Goal: Information Seeking & Learning: Learn about a topic

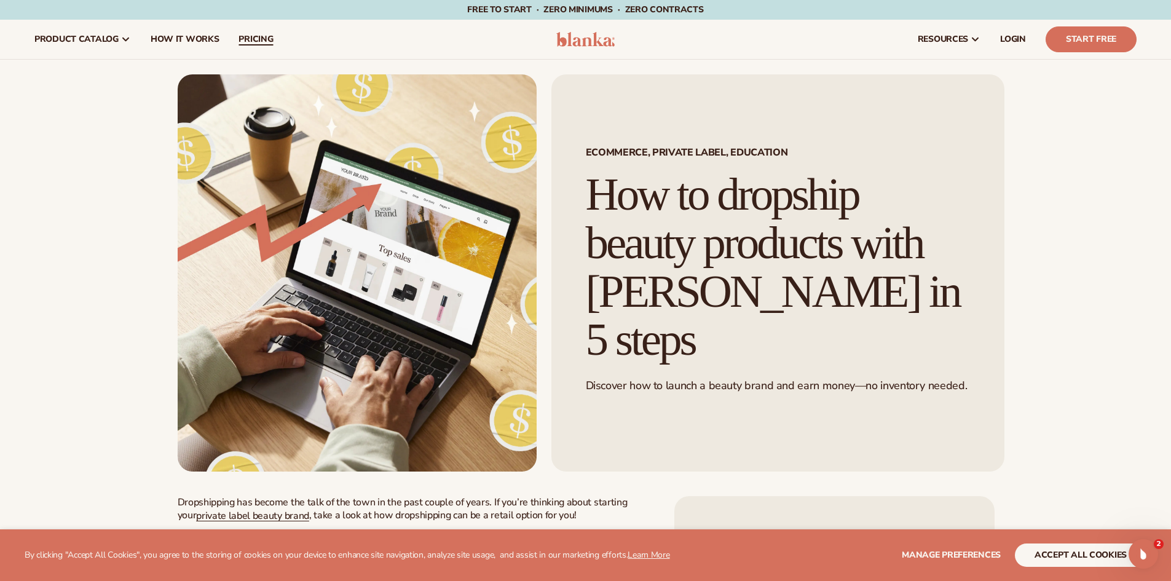
click at [245, 34] on span "pricing" at bounding box center [256, 39] width 34 height 10
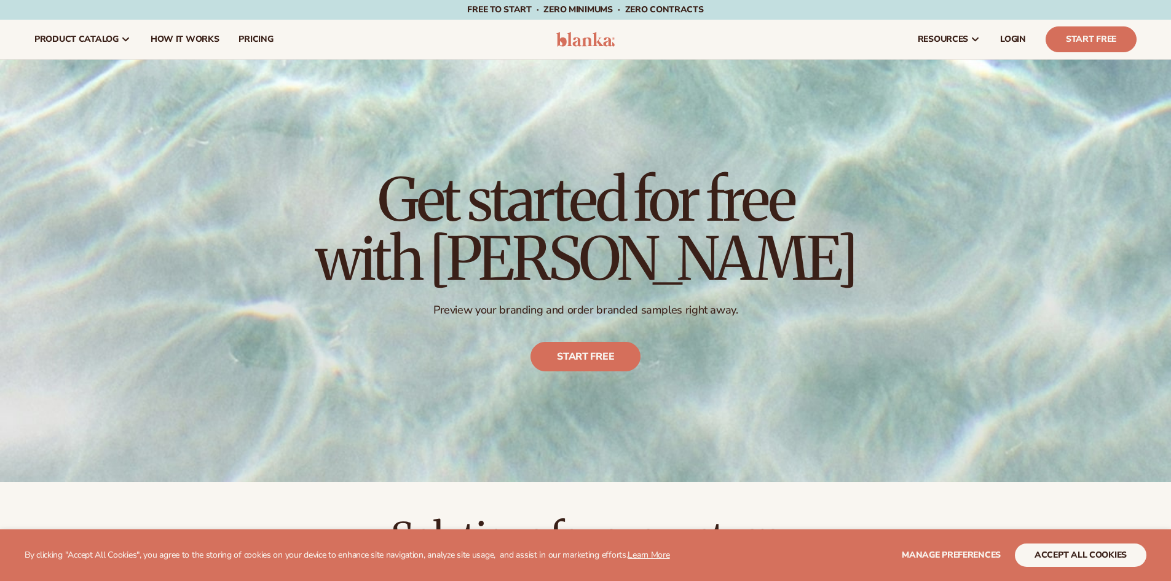
click at [1056, 552] on button "accept all cookies" at bounding box center [1081, 555] width 132 height 23
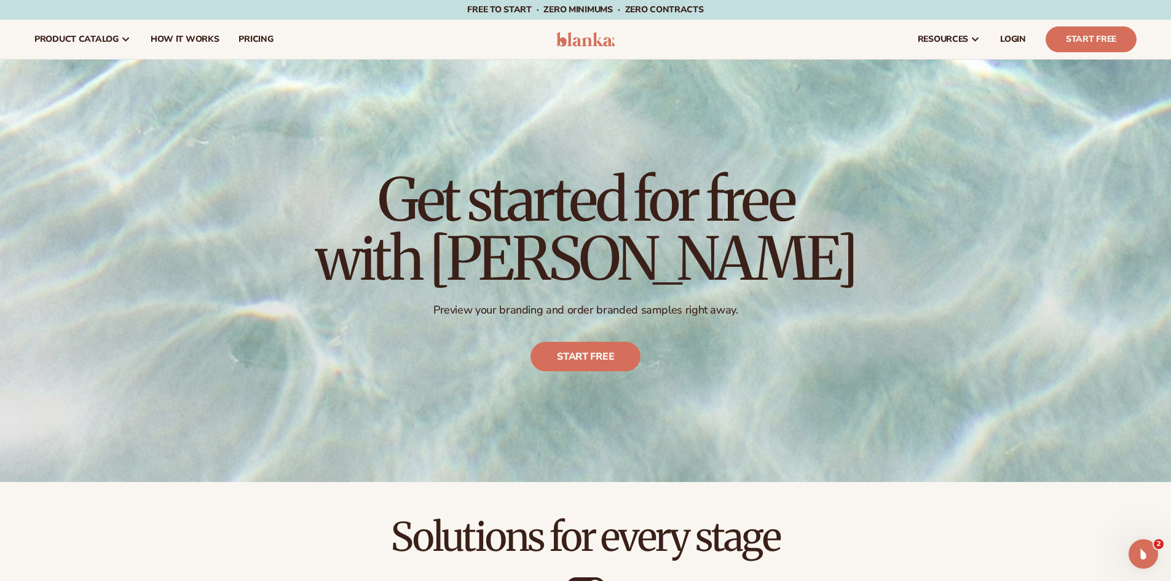
click at [946, 285] on div "Get started for free with Blanka Preview your branding and order branded sample…" at bounding box center [585, 271] width 1171 height 422
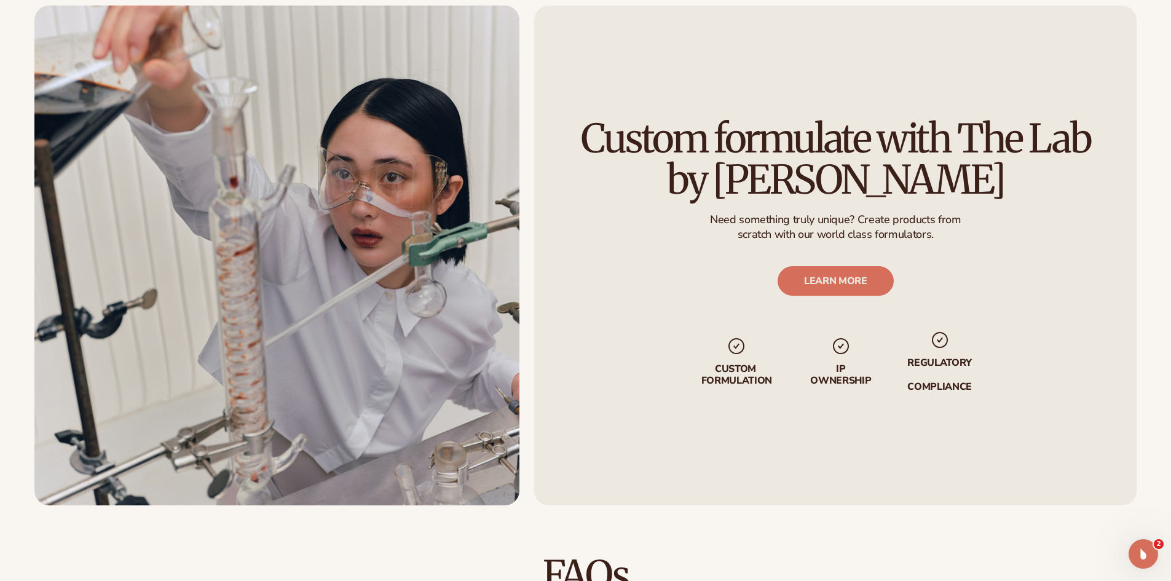
scroll to position [1526, 0]
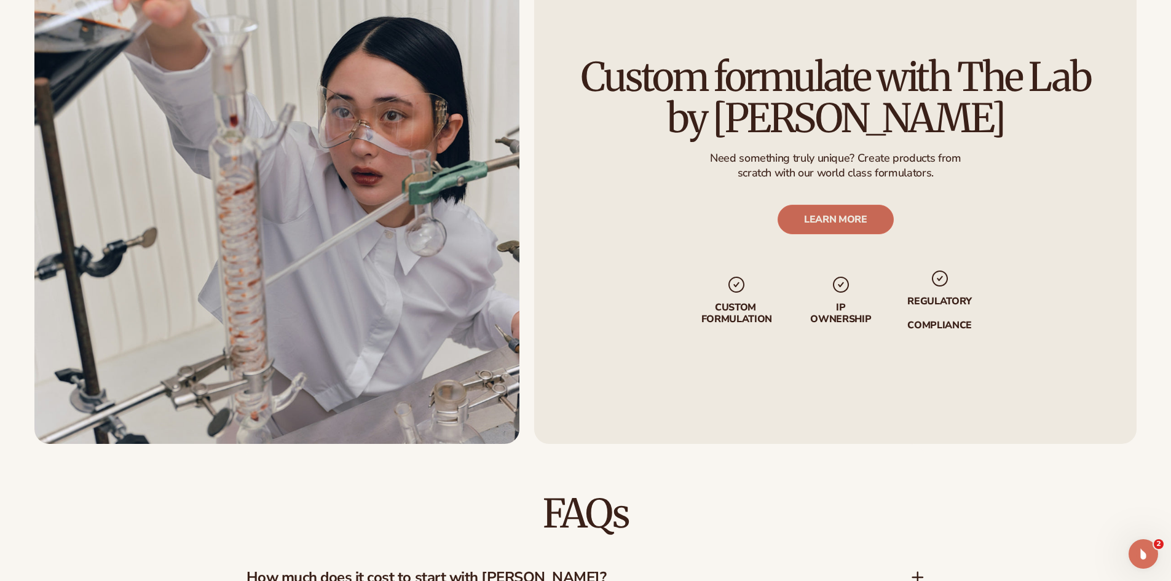
click at [865, 225] on link "LEARN MORE" at bounding box center [835, 220] width 116 height 30
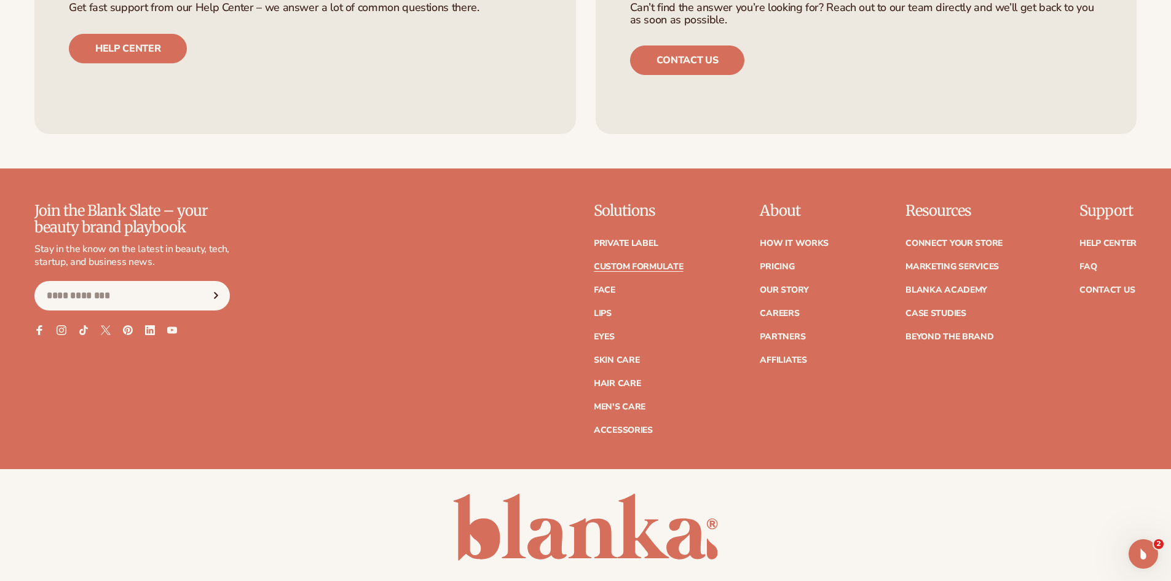
scroll to position [1791, 0]
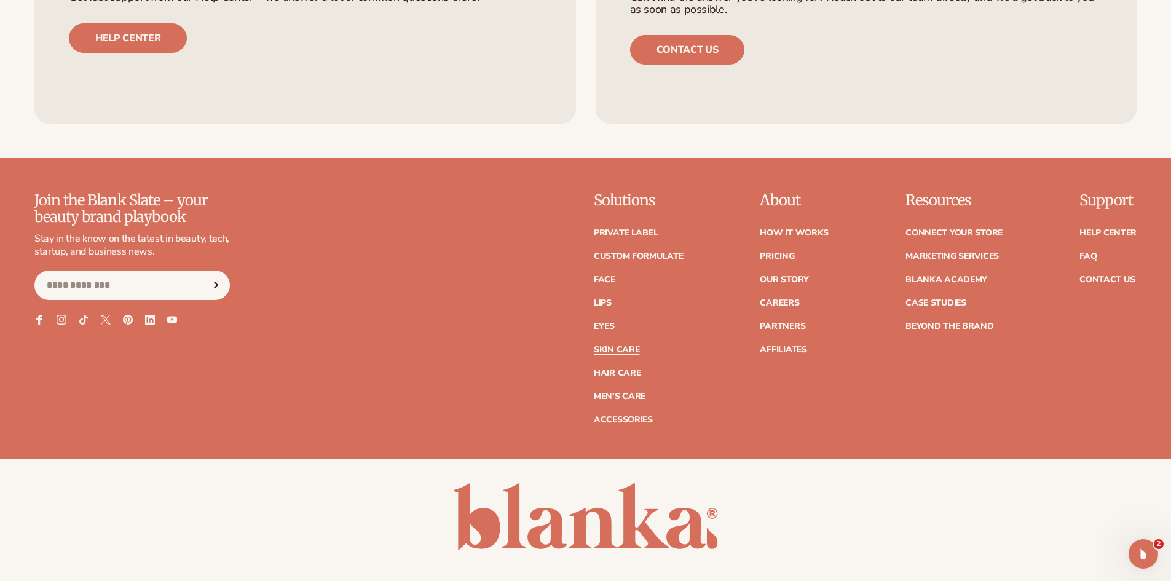
click at [630, 347] on link "Skin Care" at bounding box center [617, 350] width 46 height 9
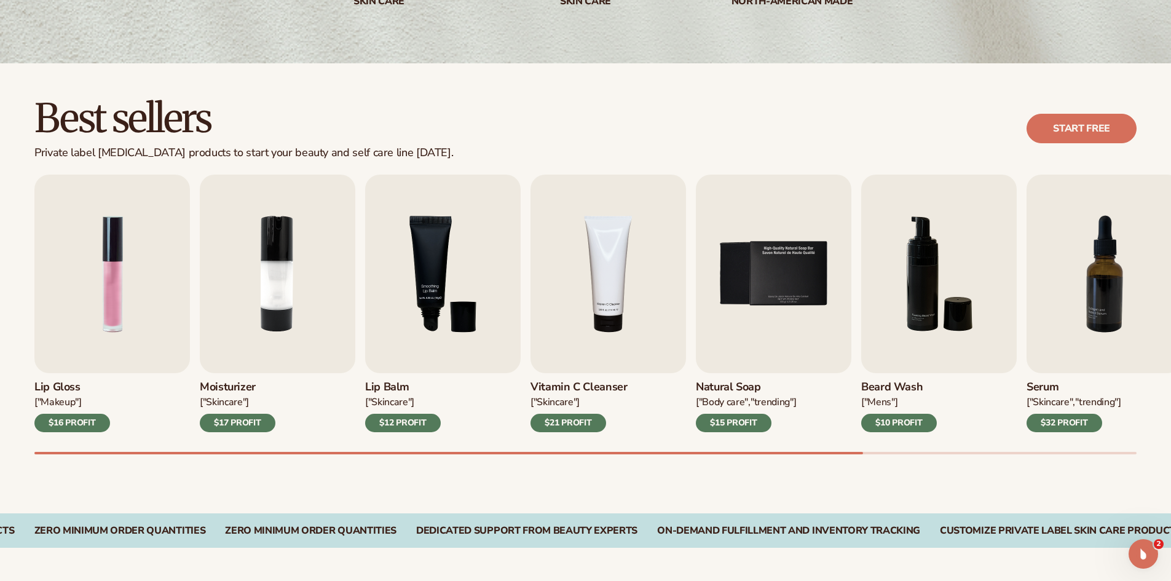
scroll to position [344, 0]
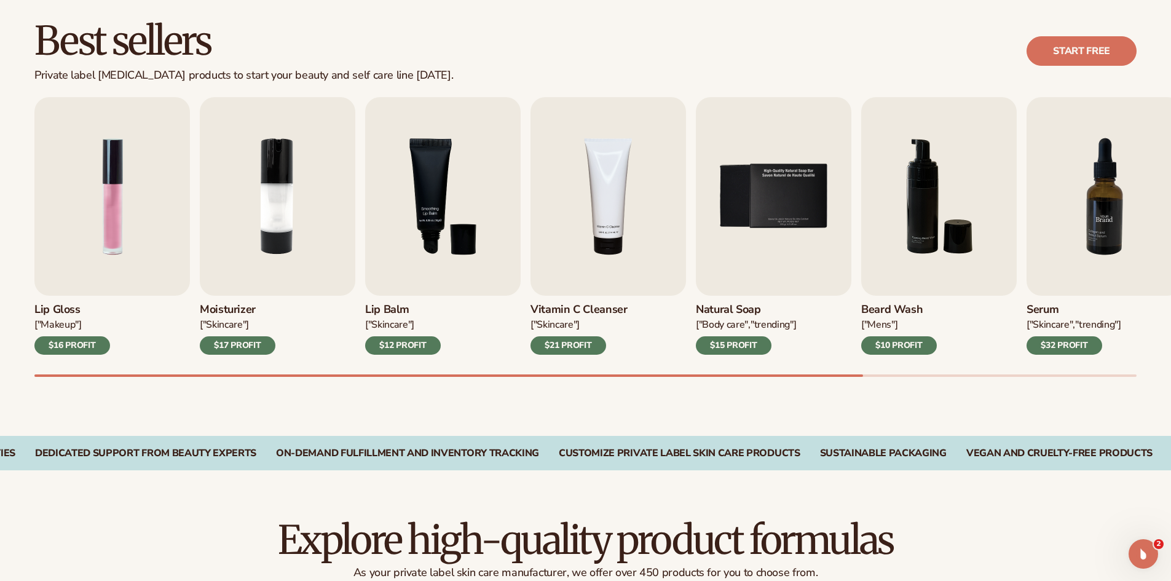
click at [1116, 234] on img "7 / 9" at bounding box center [1105, 196] width 156 height 199
click at [434, 226] on img "3 / 9" at bounding box center [443, 196] width 156 height 199
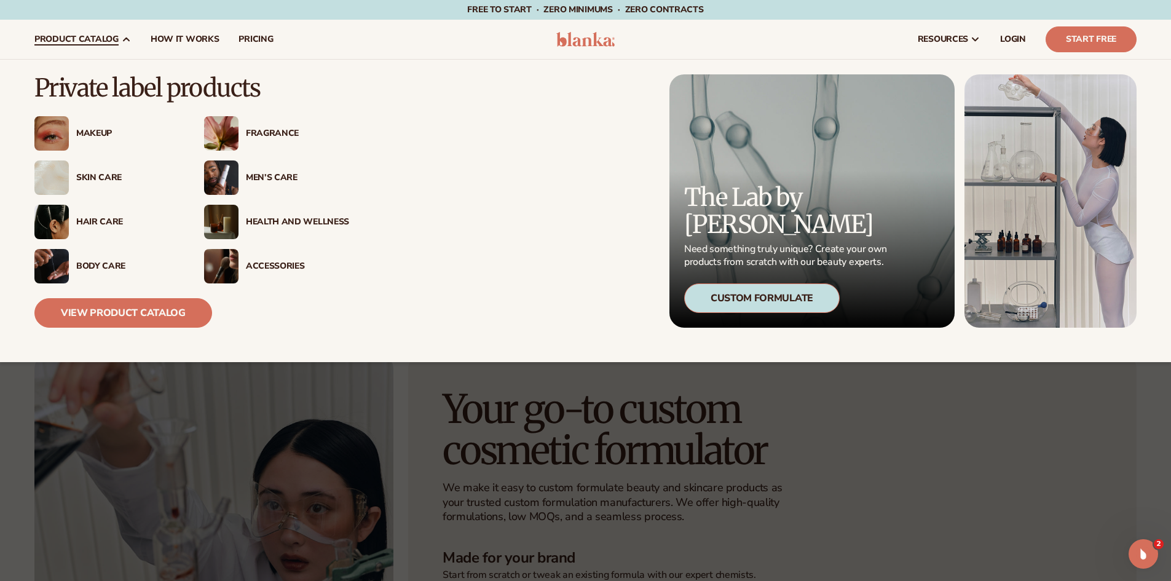
click at [276, 175] on div "Men’s Care" at bounding box center [297, 178] width 103 height 10
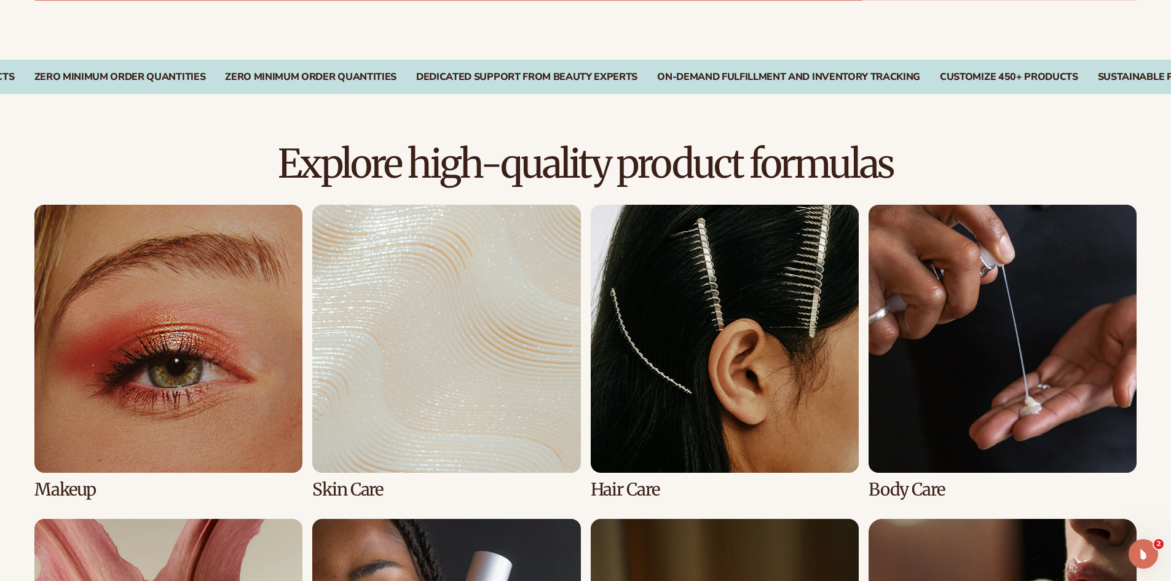
scroll to position [997, 0]
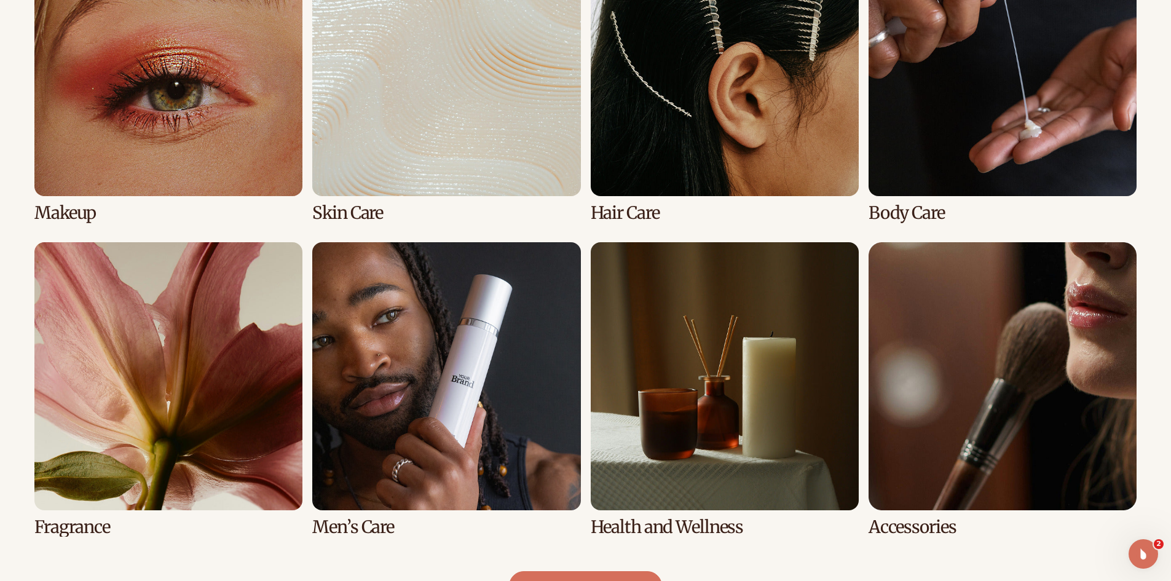
click at [517, 433] on link "6 / 8" at bounding box center [446, 389] width 268 height 295
click at [157, 135] on link "1 / 8" at bounding box center [168, 75] width 268 height 295
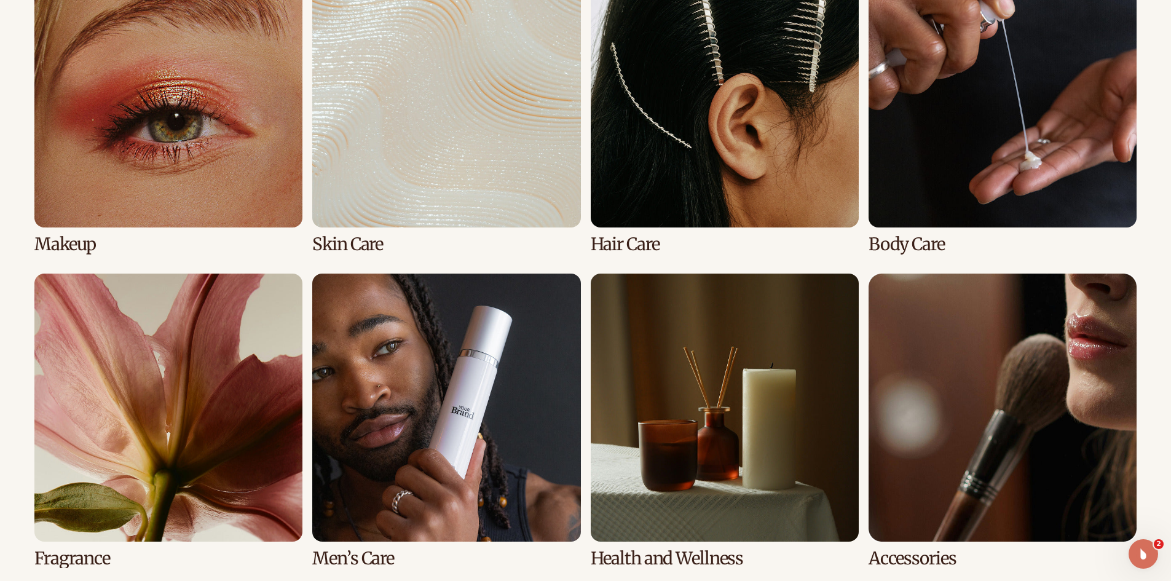
scroll to position [881, 0]
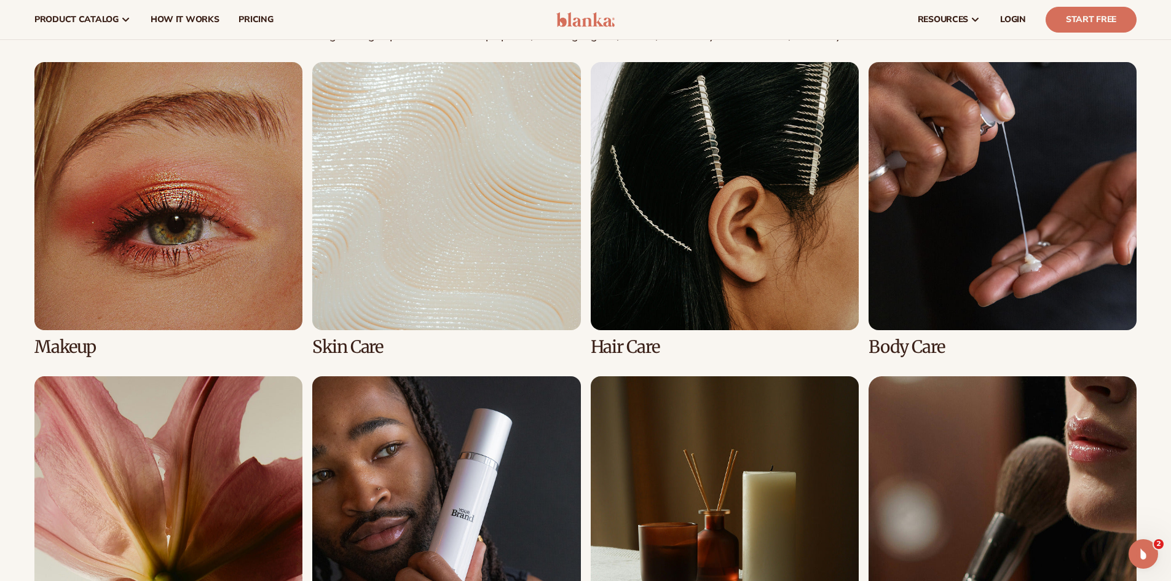
click at [1077, 228] on link "4 / 8" at bounding box center [1003, 209] width 268 height 295
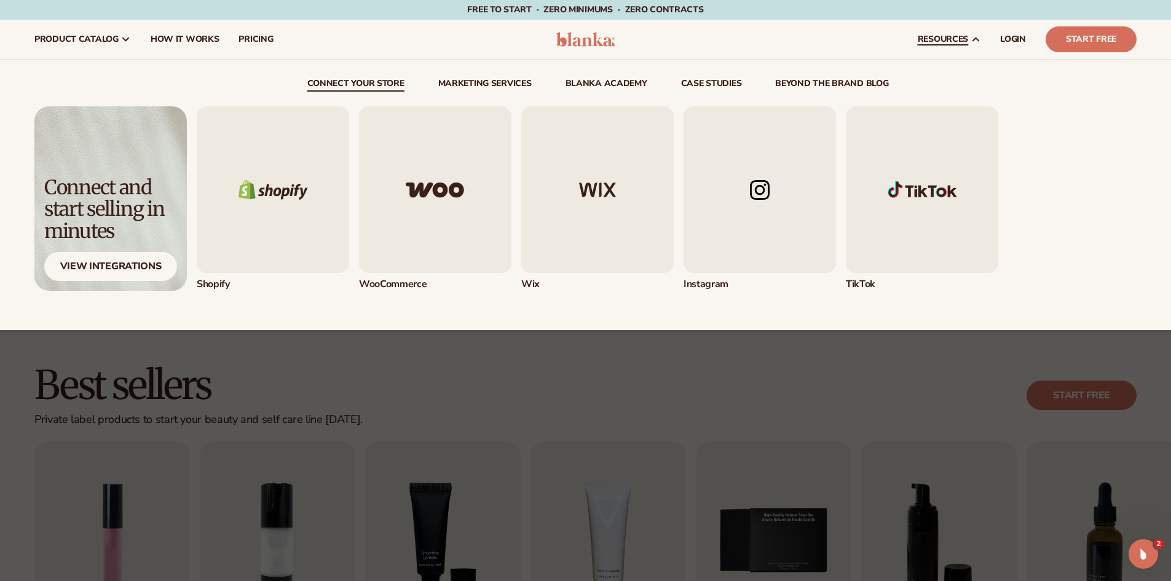
click at [252, 204] on img "1 / 5" at bounding box center [273, 189] width 153 height 167
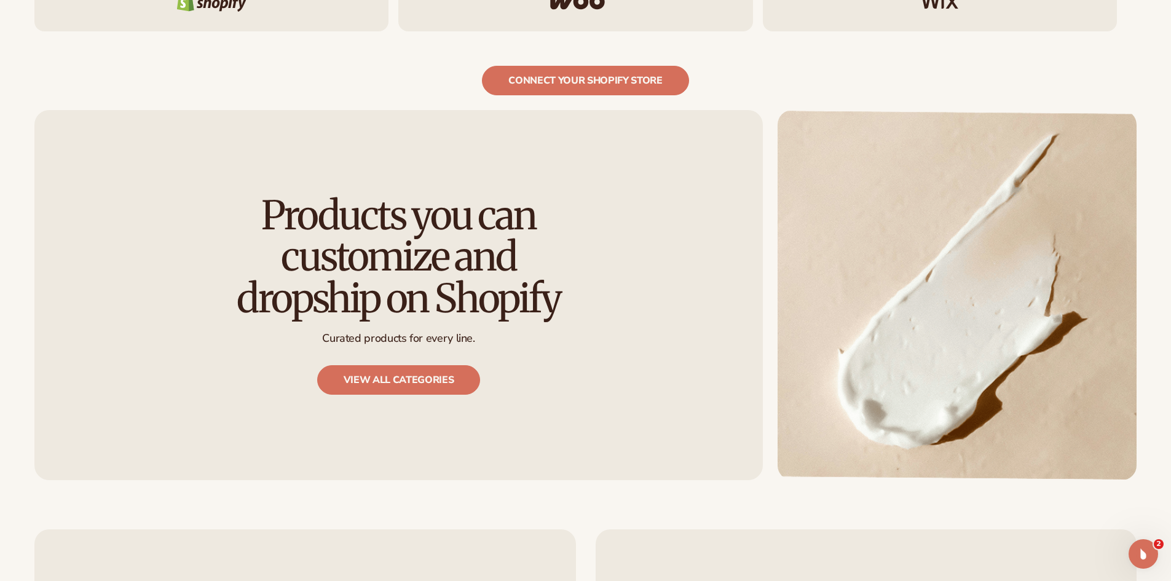
scroll to position [1334, 0]
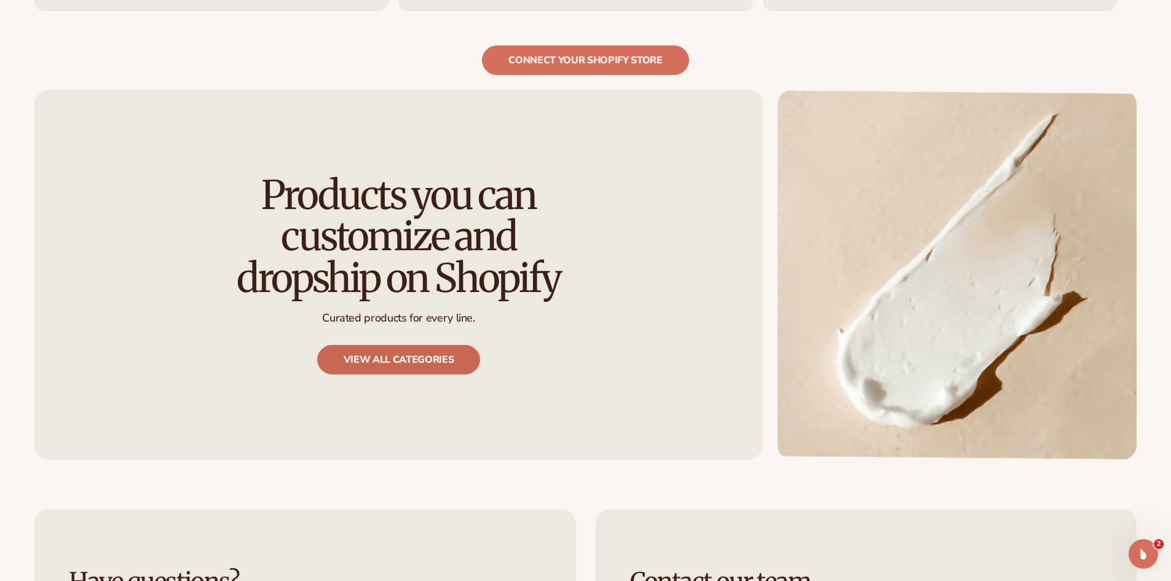
click at [453, 352] on link "View all categories" at bounding box center [399, 360] width 164 height 30
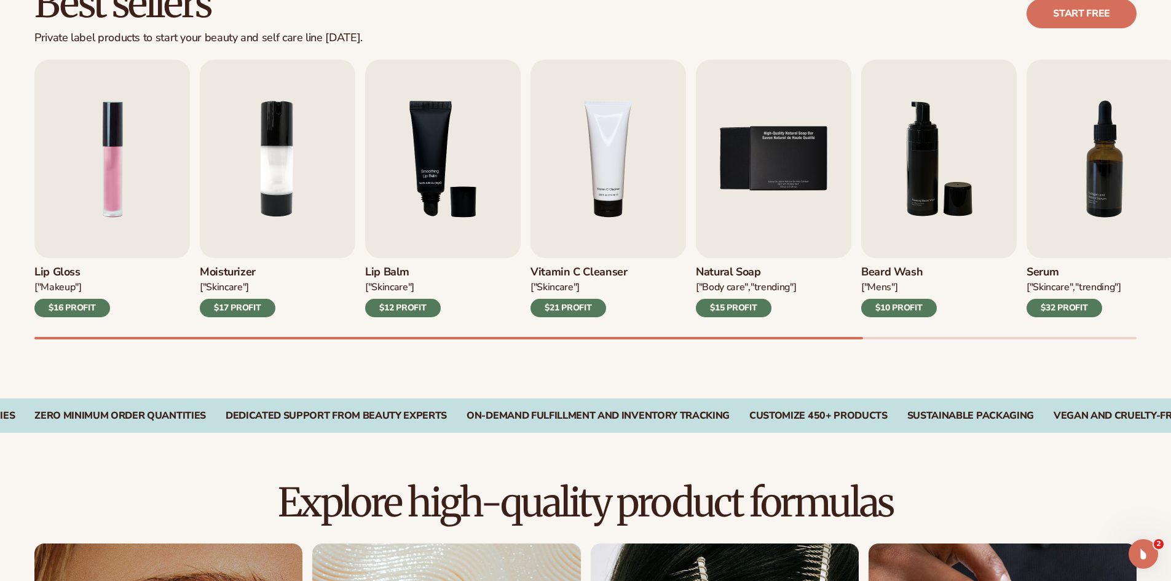
scroll to position [240, 0]
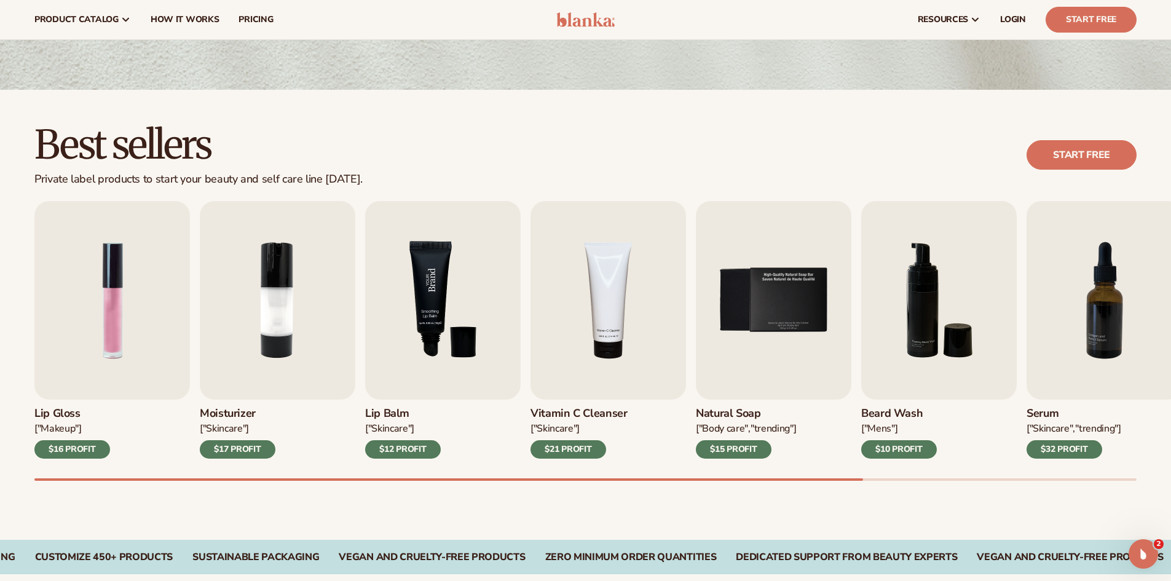
click at [440, 301] on img "3 / 9" at bounding box center [443, 300] width 156 height 199
click at [1114, 314] on img "7 / 9" at bounding box center [1105, 300] width 156 height 199
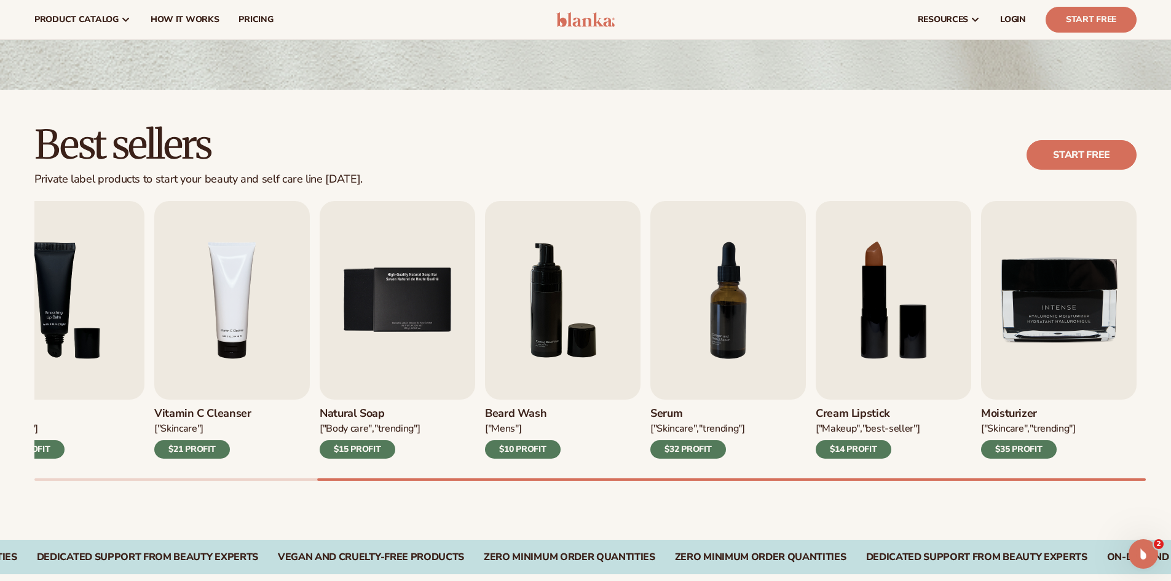
click at [1171, 341] on html "Skip to content Free to start · ZERO minimums · ZERO contracts · Free to start …" at bounding box center [585, 50] width 1171 height 581
click at [849, 320] on img "8 / 9" at bounding box center [894, 300] width 156 height 199
click at [885, 330] on img "8 / 9" at bounding box center [894, 300] width 156 height 199
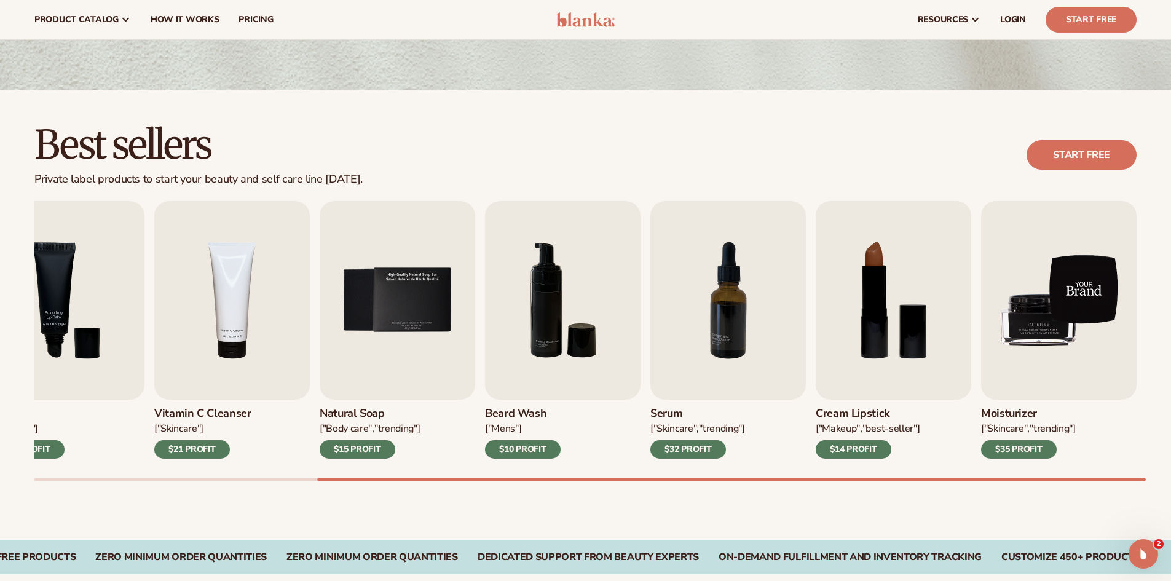
click at [1066, 312] on img "9 / 9" at bounding box center [1059, 300] width 156 height 199
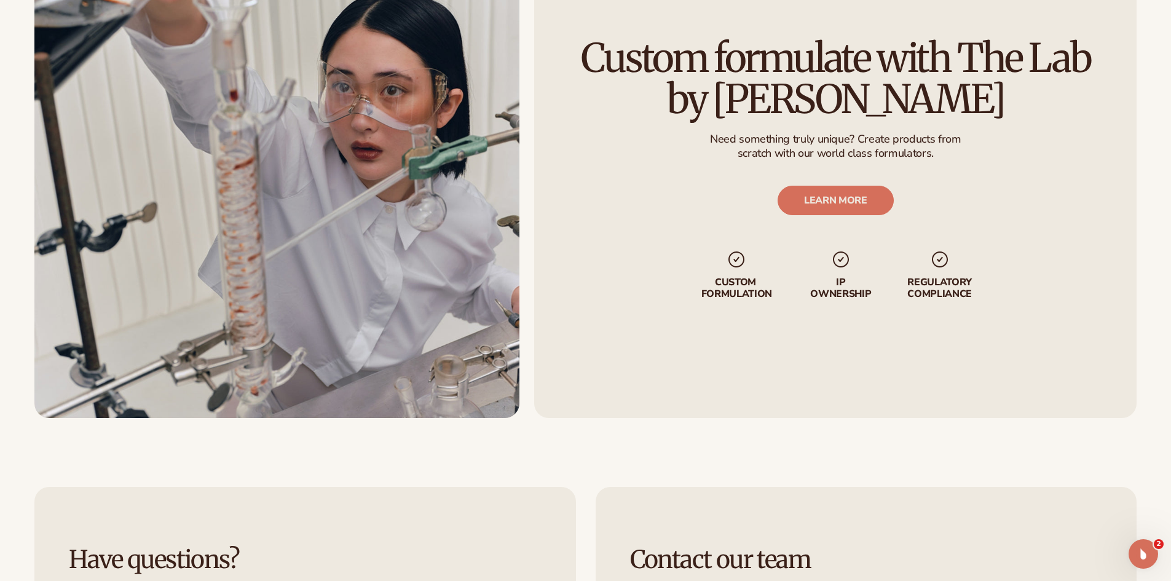
scroll to position [1929, 0]
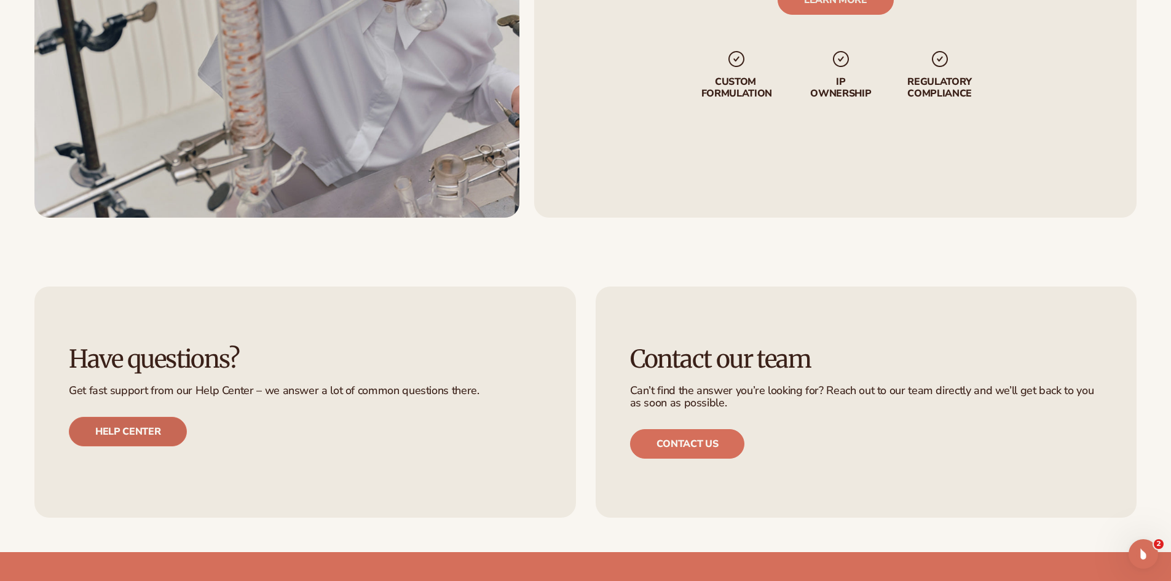
click at [153, 434] on link "Help center" at bounding box center [128, 432] width 118 height 30
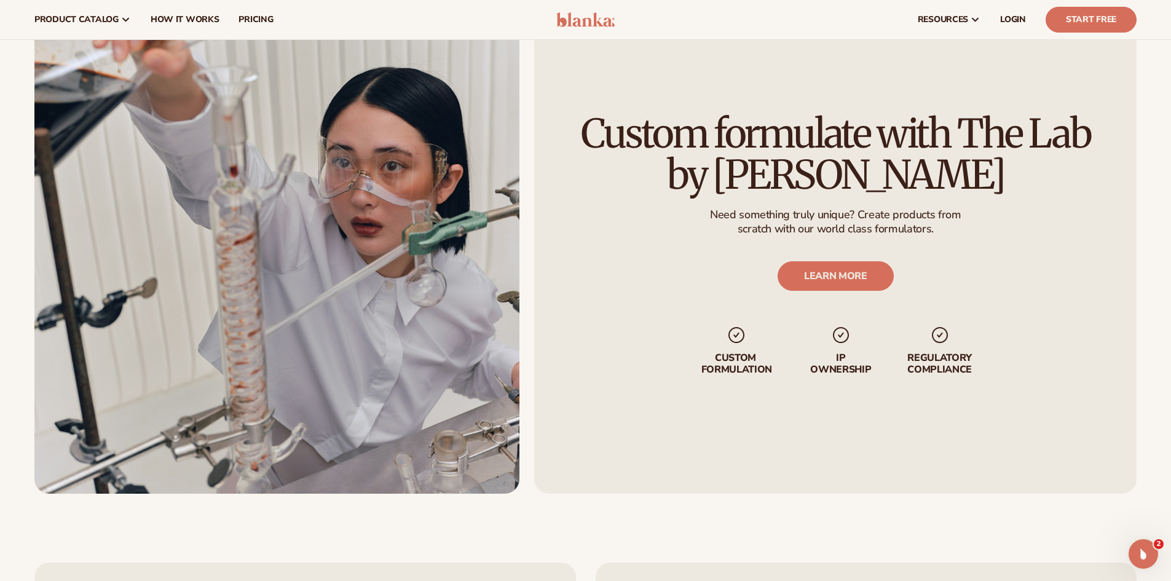
scroll to position [1649, 0]
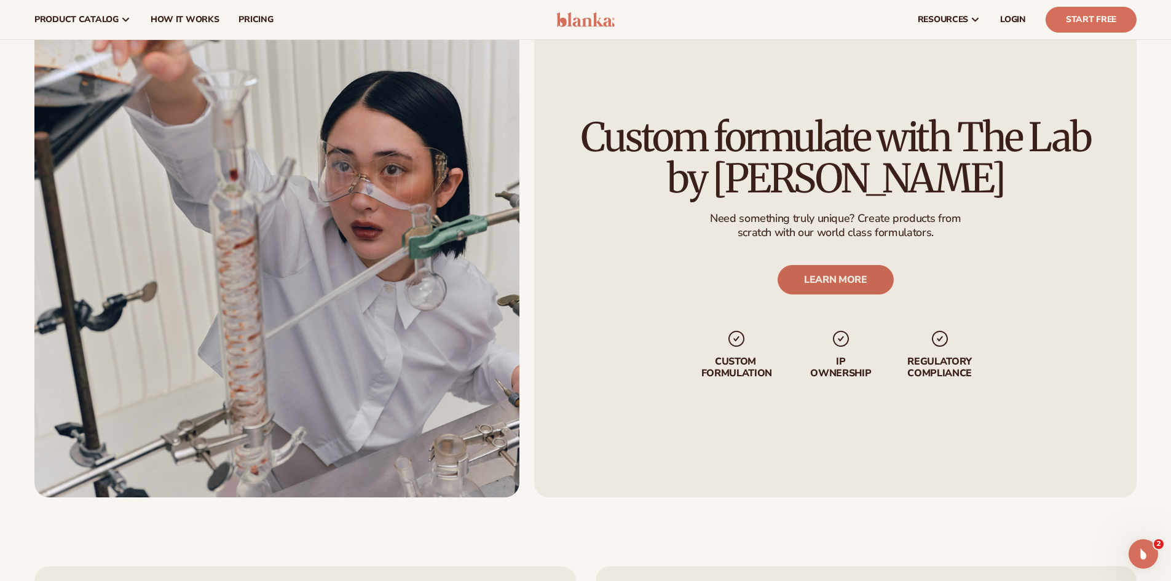
click at [823, 282] on link "LEARN MORE" at bounding box center [835, 280] width 116 height 30
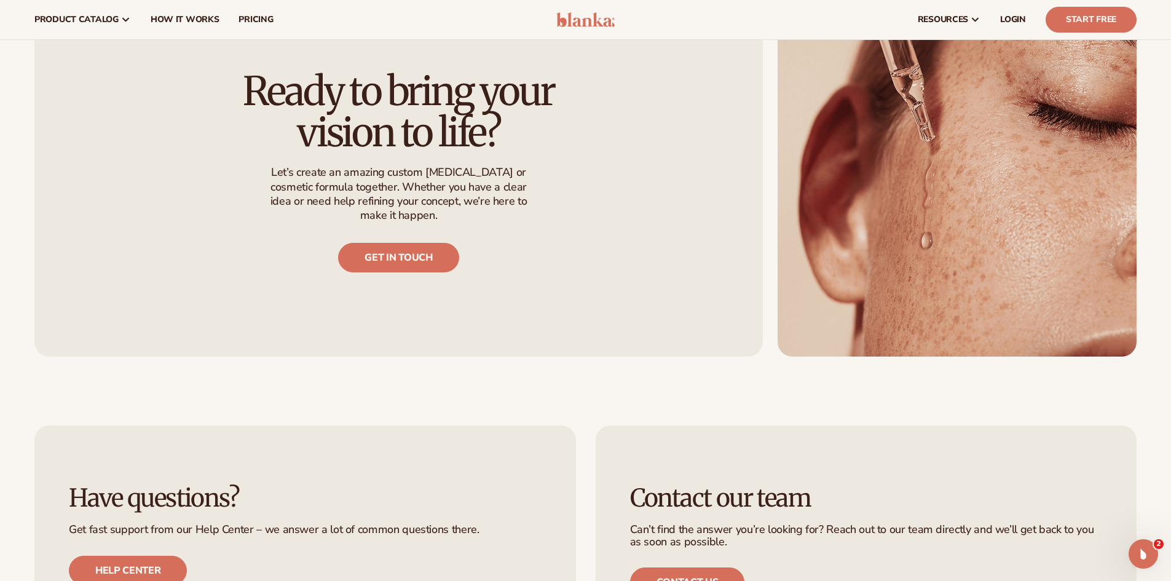
scroll to position [1253, 0]
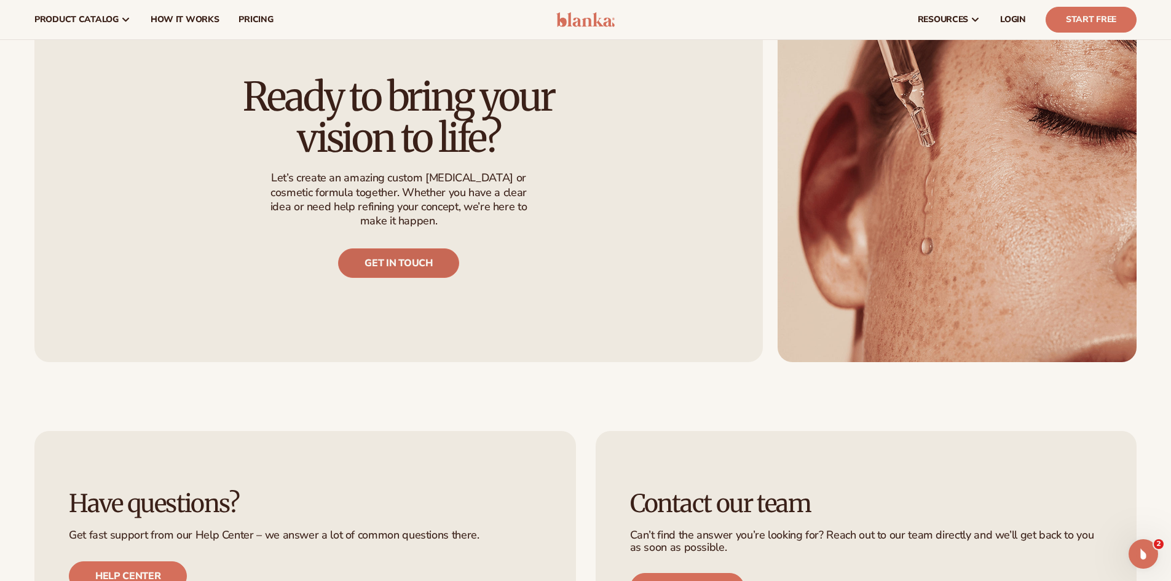
click at [400, 255] on link "Get in touch" at bounding box center [398, 263] width 121 height 30
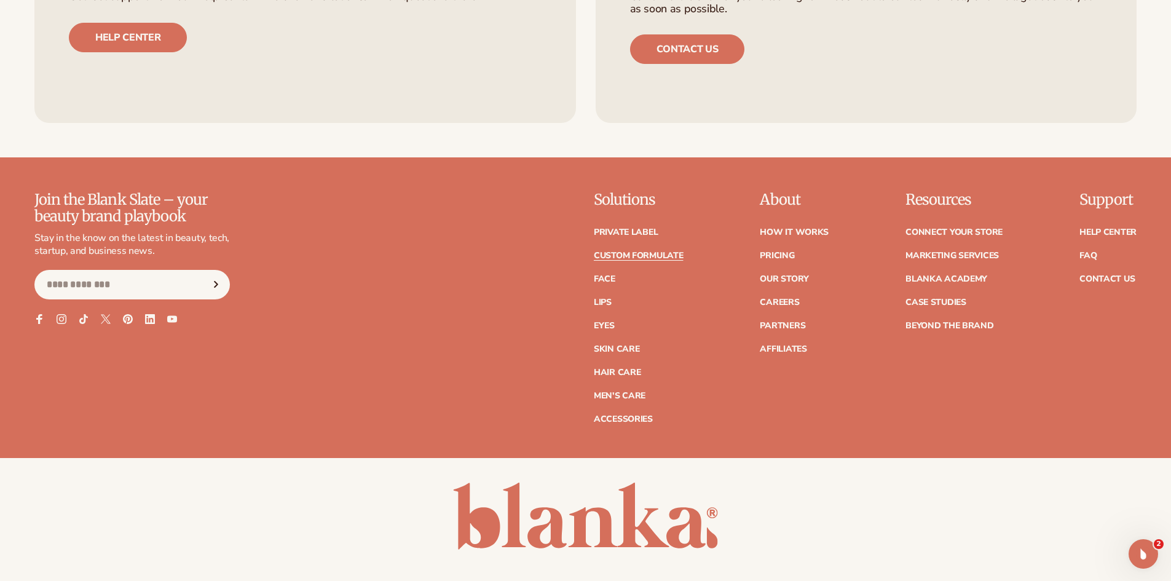
scroll to position [1830, 0]
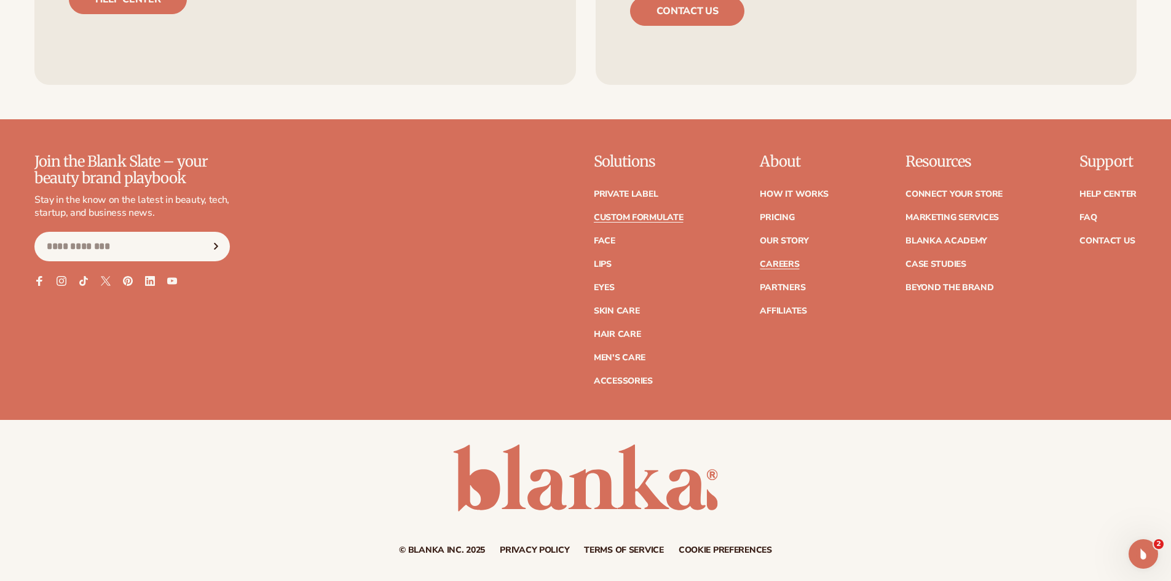
click at [795, 263] on link "Careers" at bounding box center [779, 264] width 39 height 9
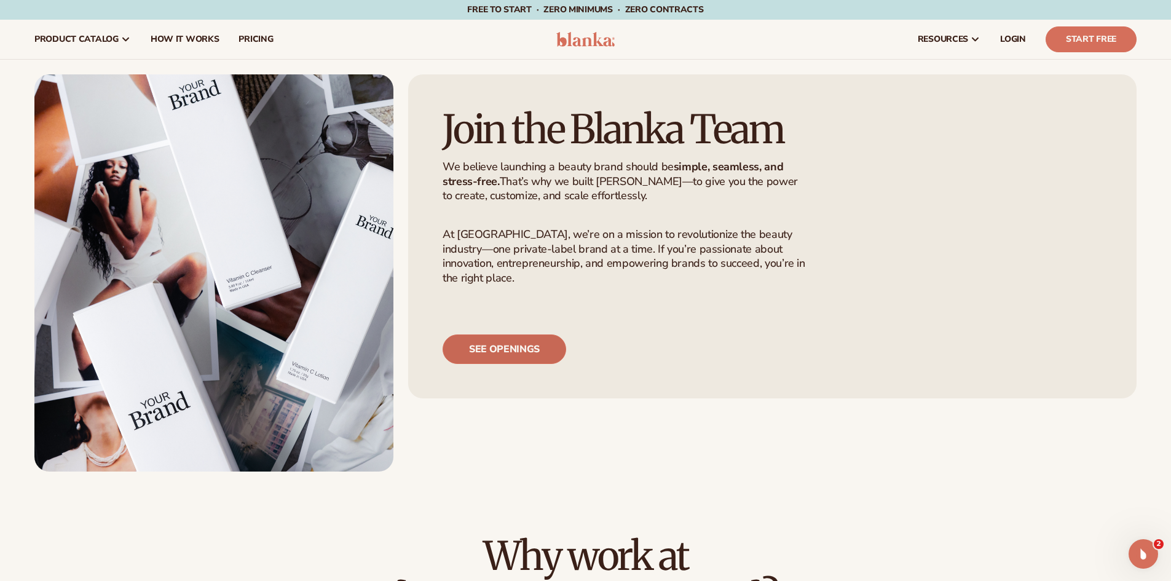
click at [550, 364] on link "See openings" at bounding box center [505, 350] width 124 height 30
